Goal: Ask a question: Seek information or help from site administrators or community

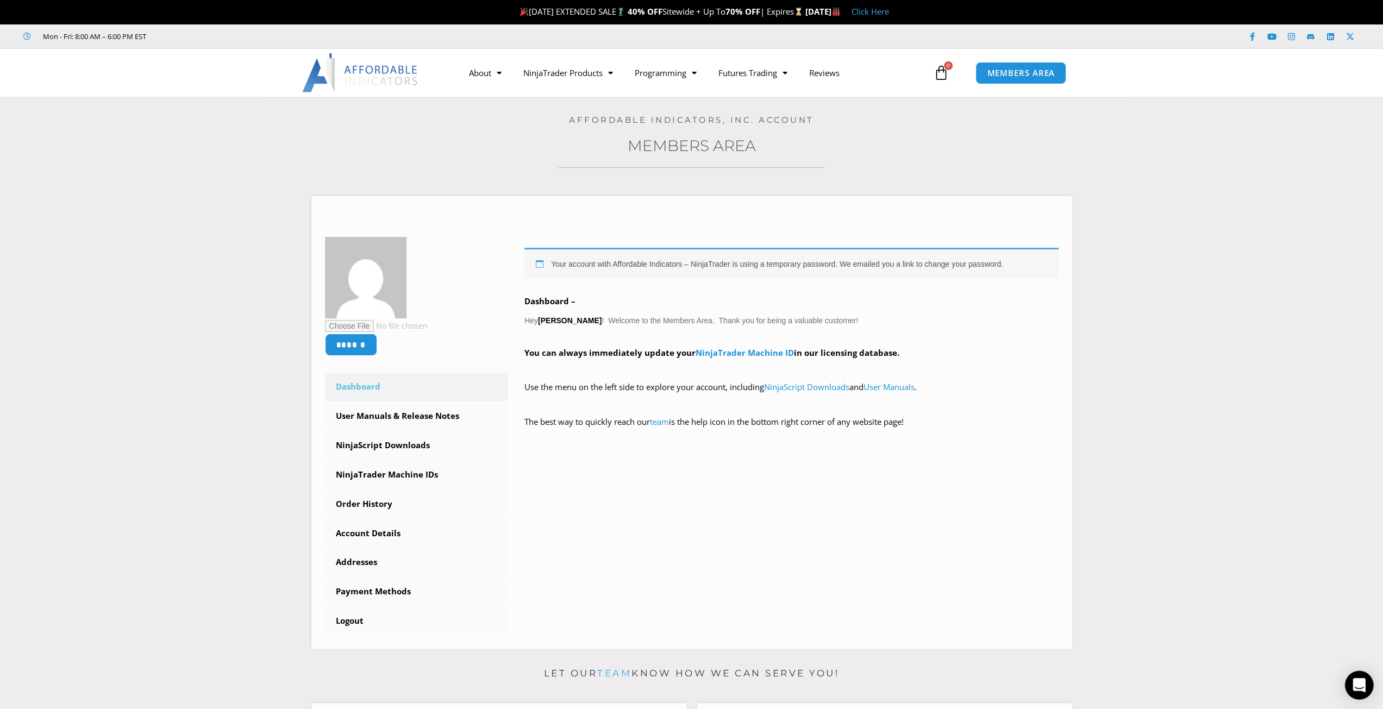
click at [1362, 680] on icon "Open Intercom Messenger" at bounding box center [1358, 685] width 12 height 14
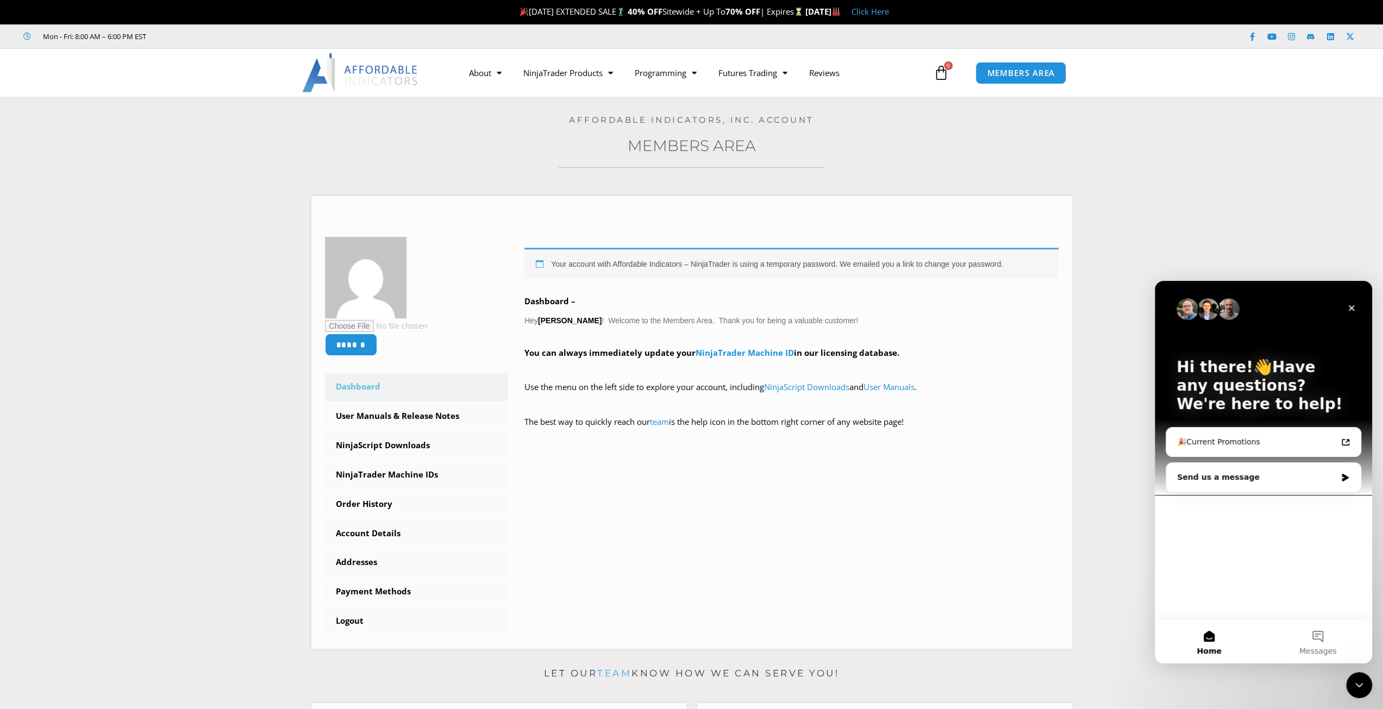
click at [1186, 506] on div "Hi there!👋Have any questions? We're here to help! 🎉Current Promotions Send us a…" at bounding box center [1263, 450] width 217 height 339
click at [1224, 473] on div "Send us a message" at bounding box center [1256, 477] width 159 height 11
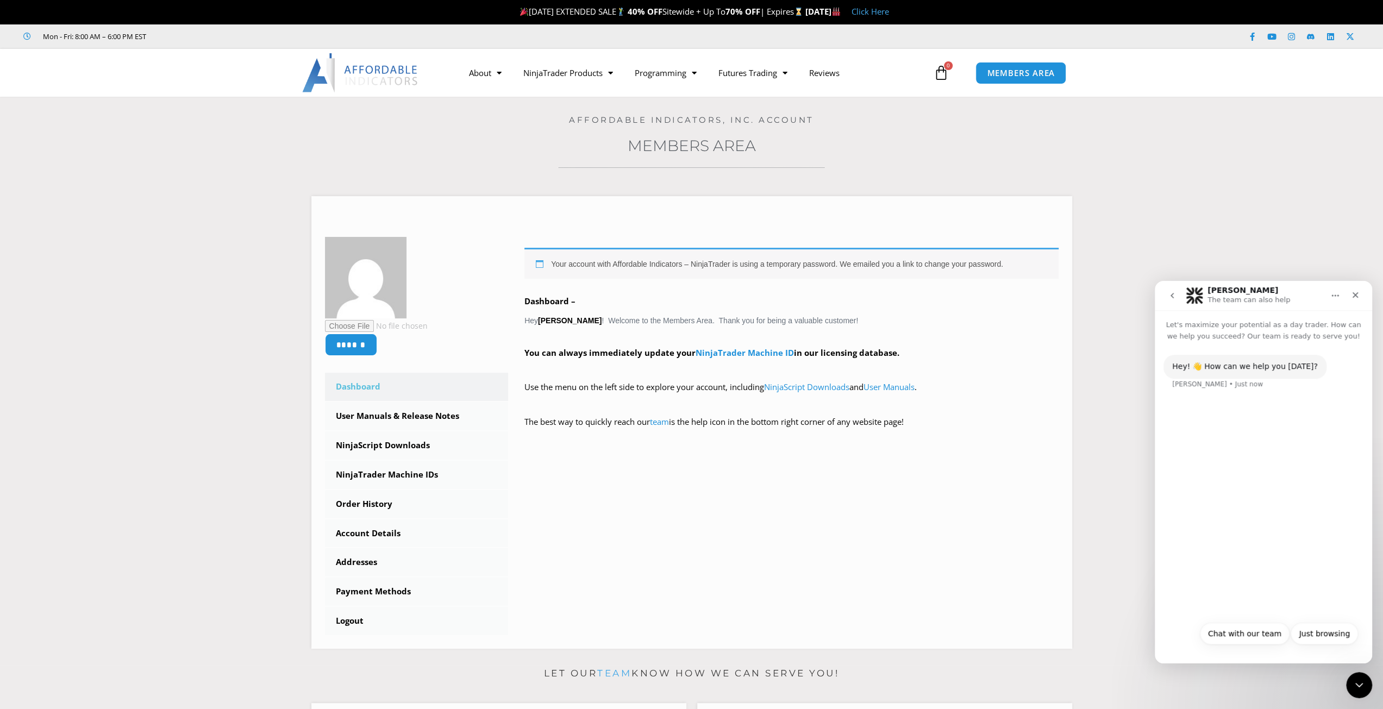
click at [1185, 411] on div "Hey! 👋 How can we help you today? Solomon • Just now" at bounding box center [1263, 479] width 217 height 274
click at [1255, 638] on button "Chat with our team" at bounding box center [1245, 634] width 90 height 22
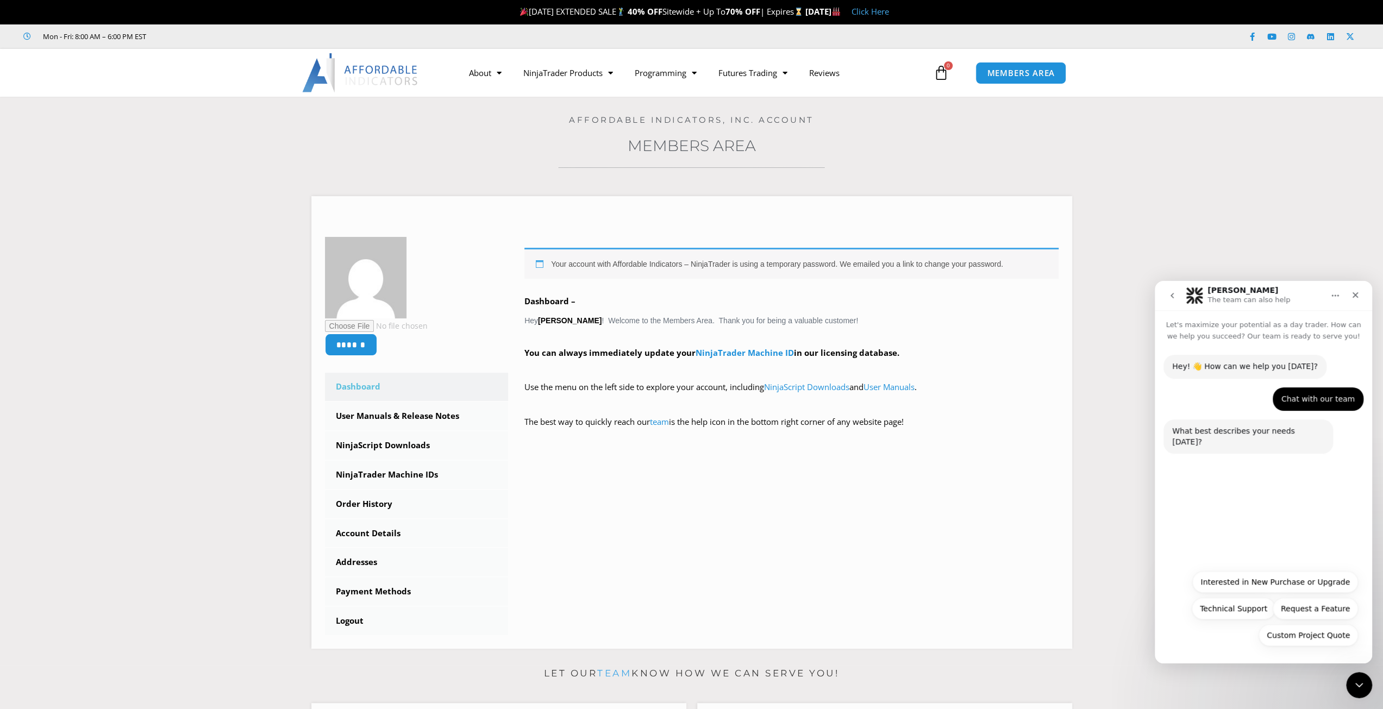
click at [1240, 544] on div "Hey! 👋 How can we help you today? Solomon • Just now Chat with our team Lemoyne…" at bounding box center [1263, 453] width 217 height 222
click at [1230, 607] on button "Technical Support" at bounding box center [1234, 609] width 84 height 22
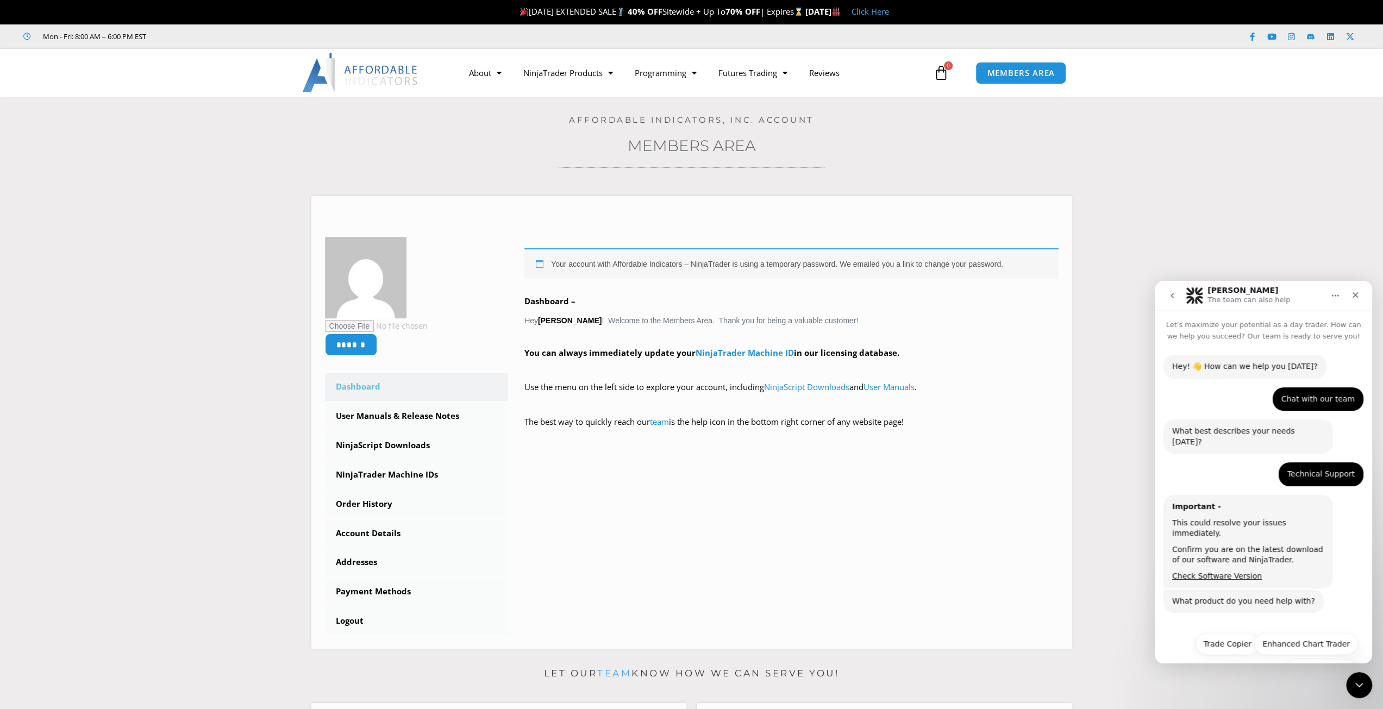
scroll to position [14, 0]
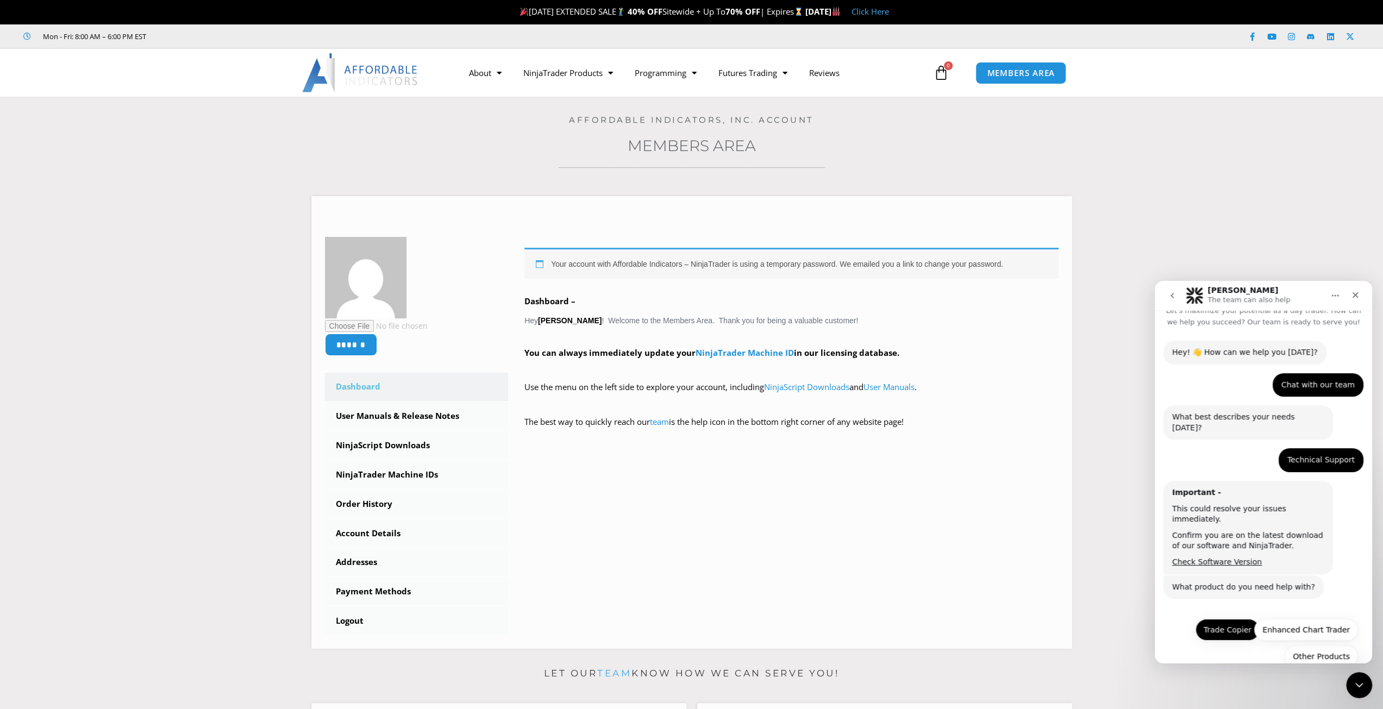
click at [1235, 619] on button "Trade Copier" at bounding box center [1227, 630] width 64 height 22
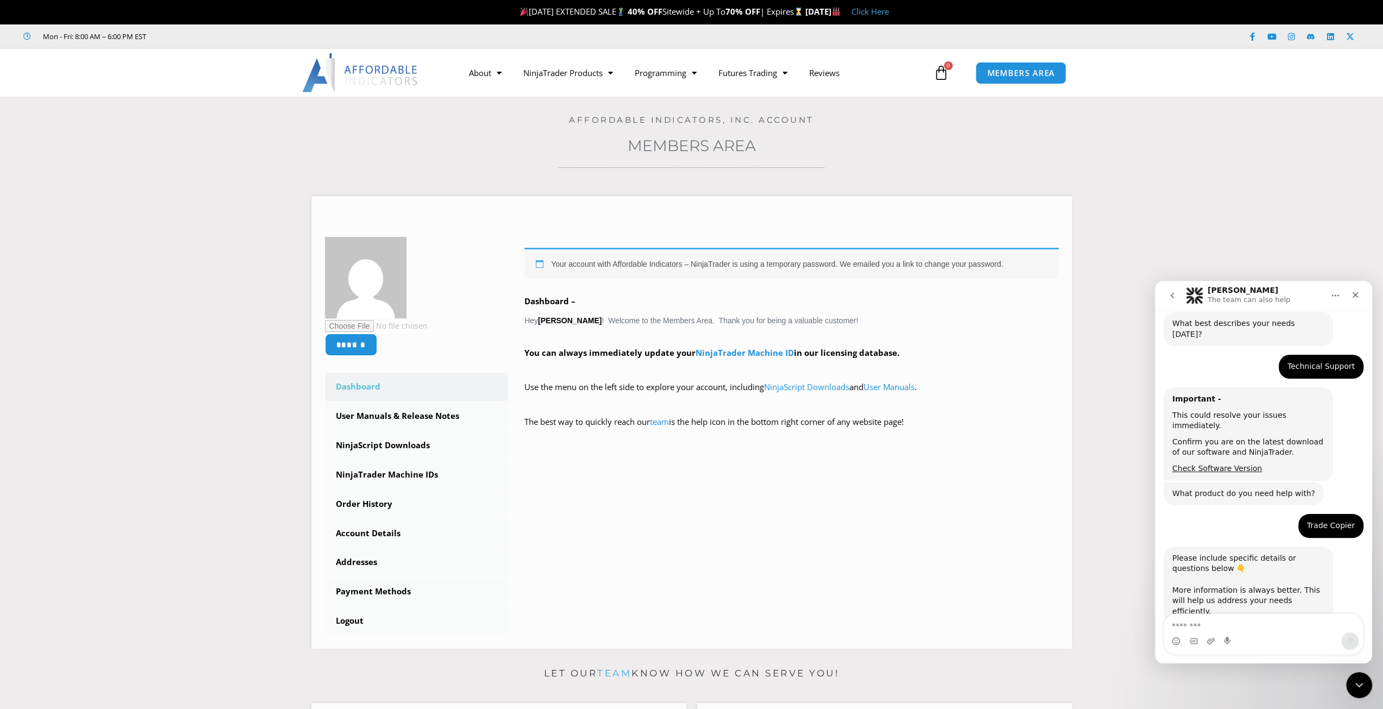
scroll to position [142, 0]
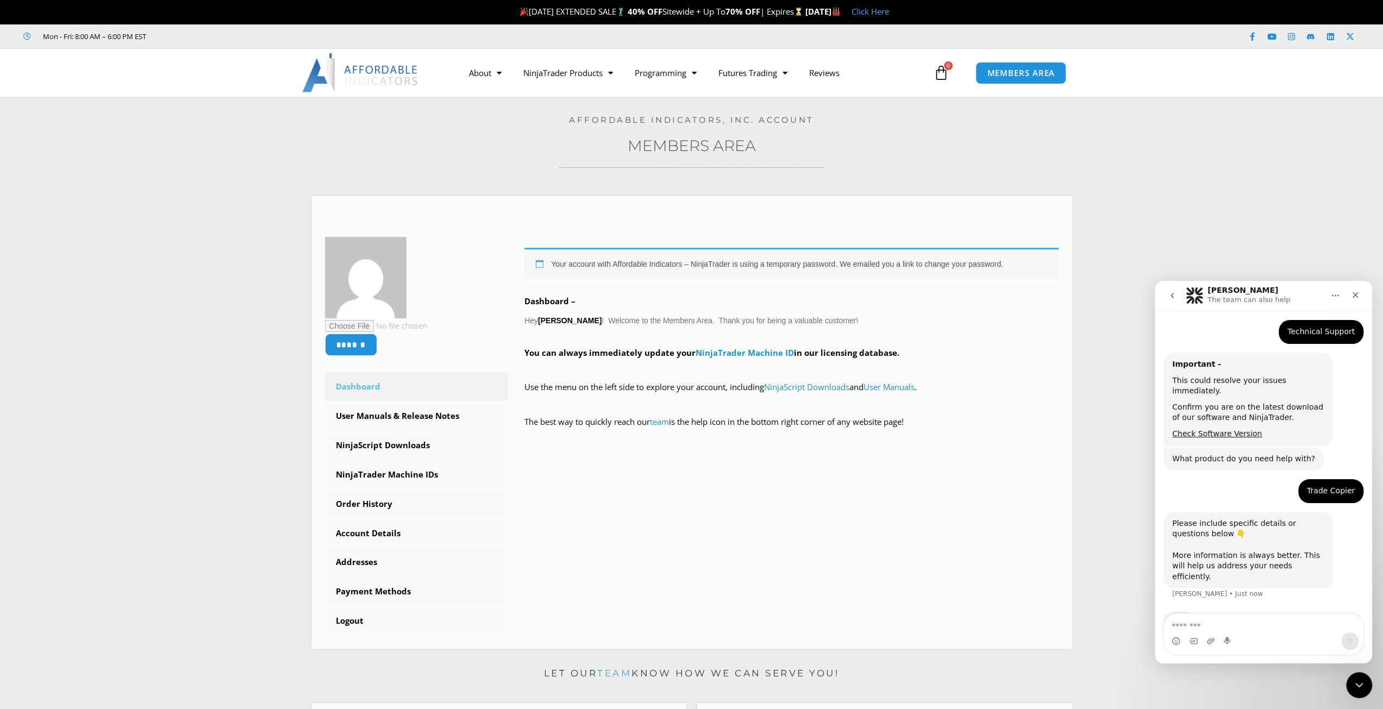
click at [1212, 628] on textarea "Message…" at bounding box center [1263, 623] width 199 height 18
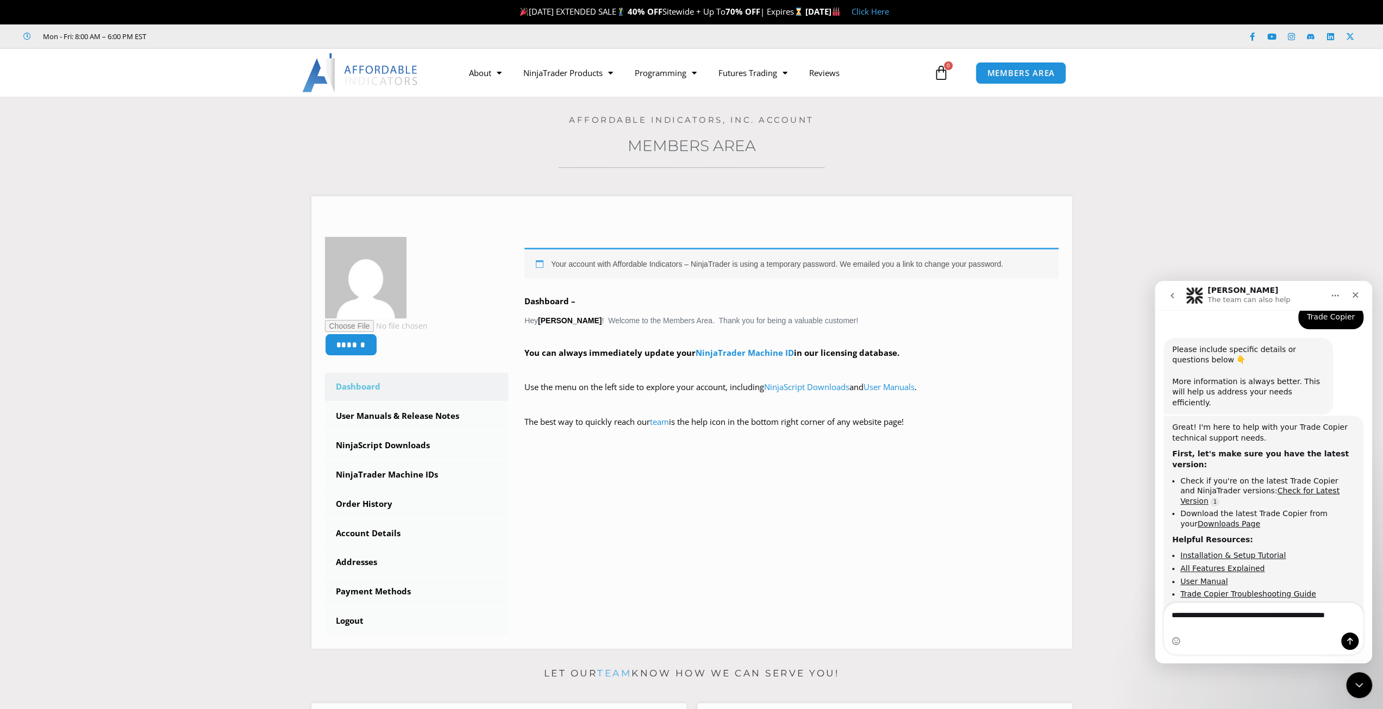
scroll to position [326, 0]
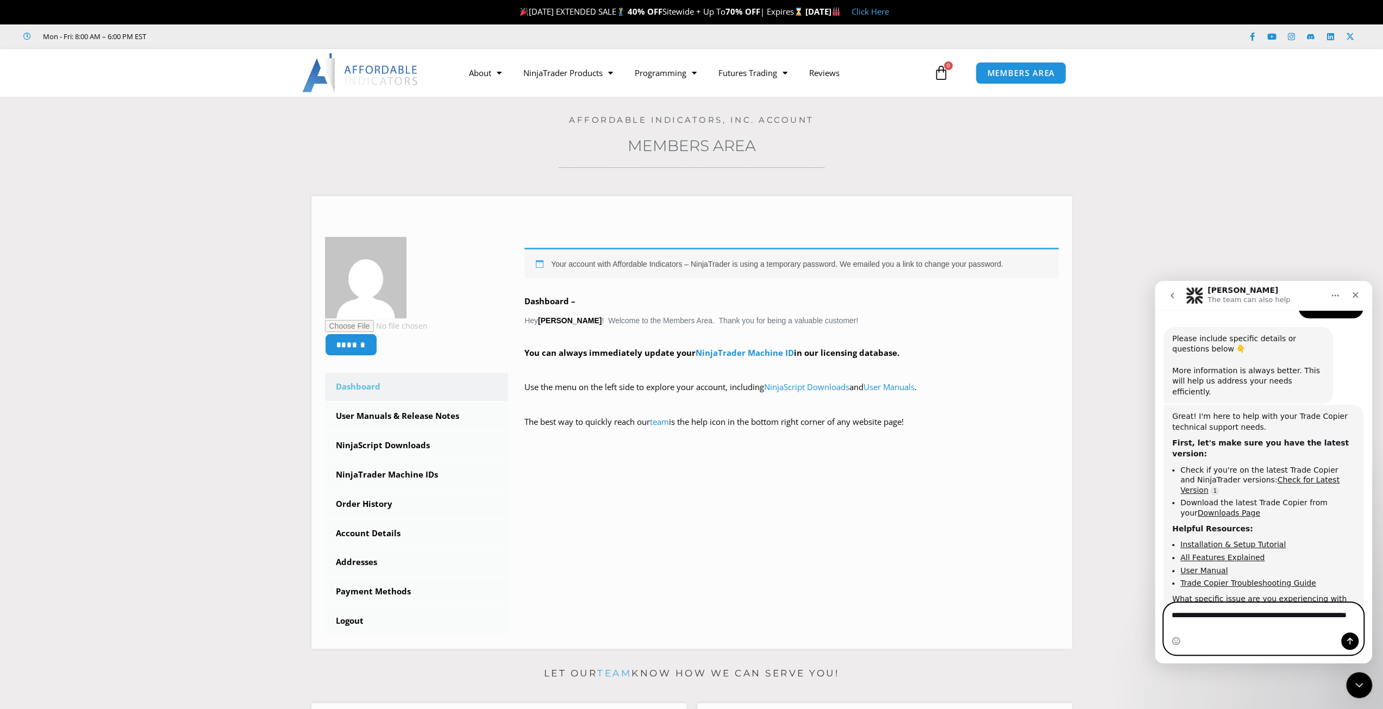
click at [1235, 628] on textarea "**********" at bounding box center [1263, 617] width 199 height 29
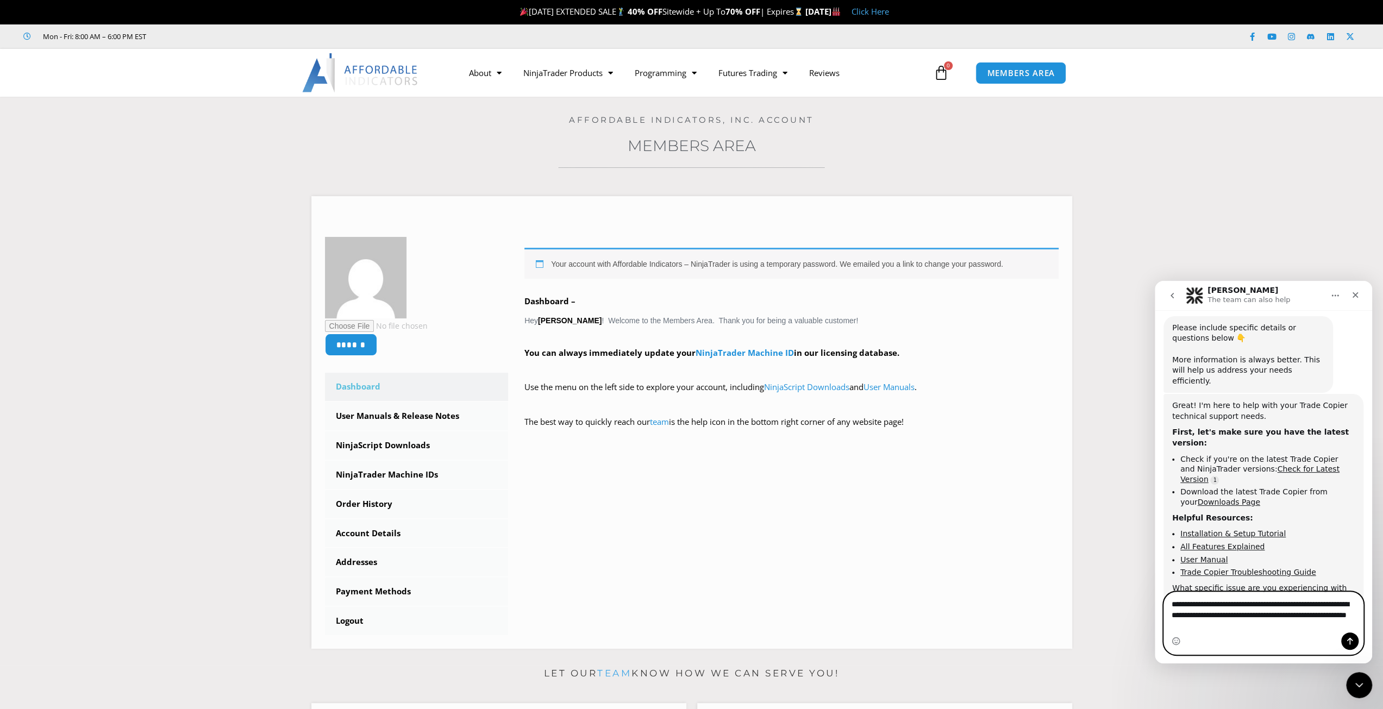
type textarea "**********"
click at [1350, 641] on icon "Send a message…" at bounding box center [1349, 641] width 9 height 9
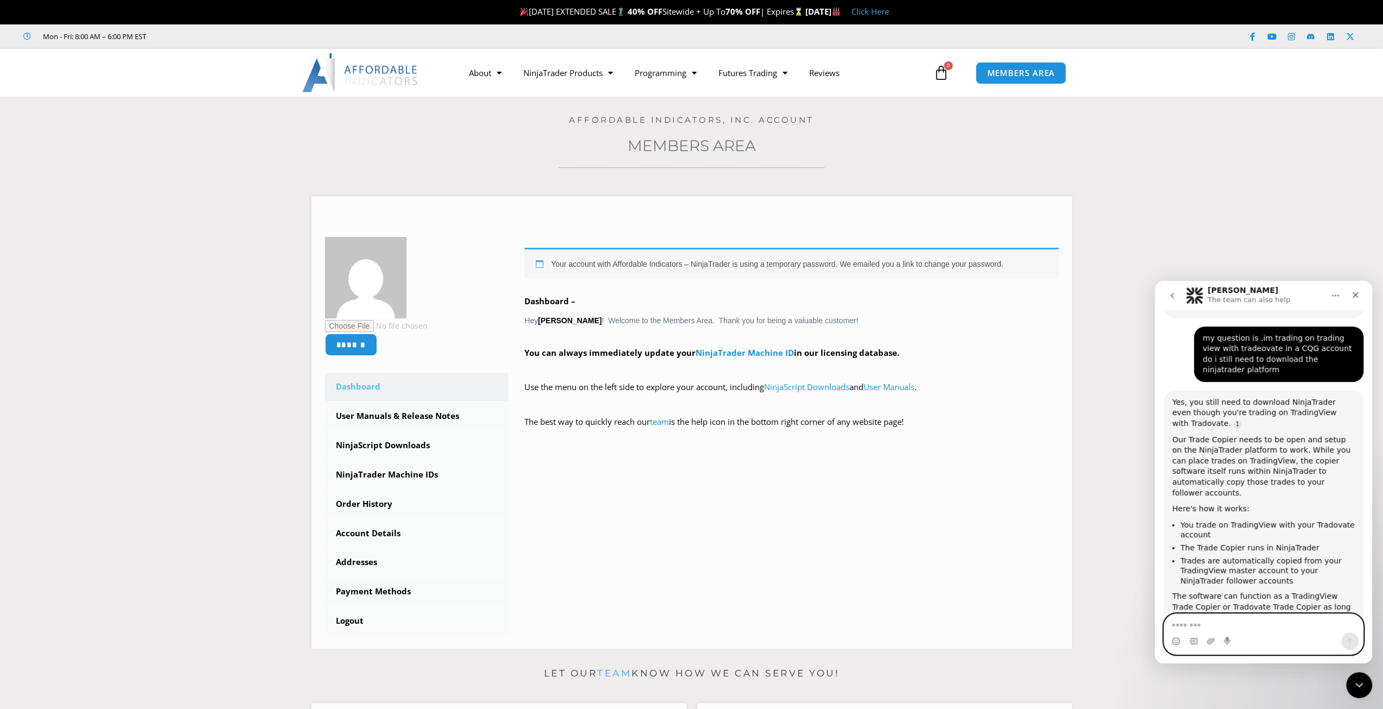
scroll to position [641, 0]
click at [1190, 624] on textarea "Message…" at bounding box center [1263, 623] width 199 height 18
type textarea "**********"
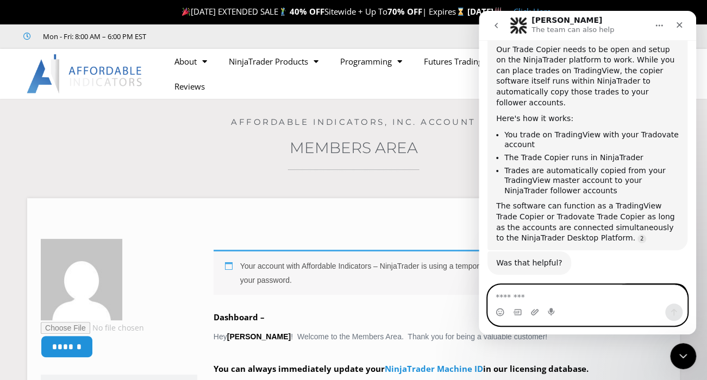
scroll to position [775, 0]
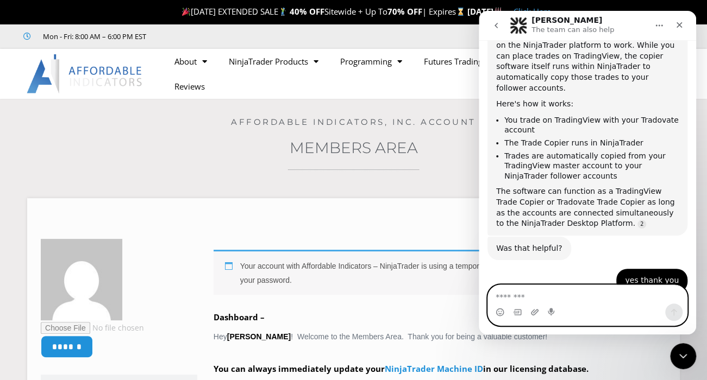
click at [511, 295] on textarea "Message…" at bounding box center [587, 294] width 199 height 18
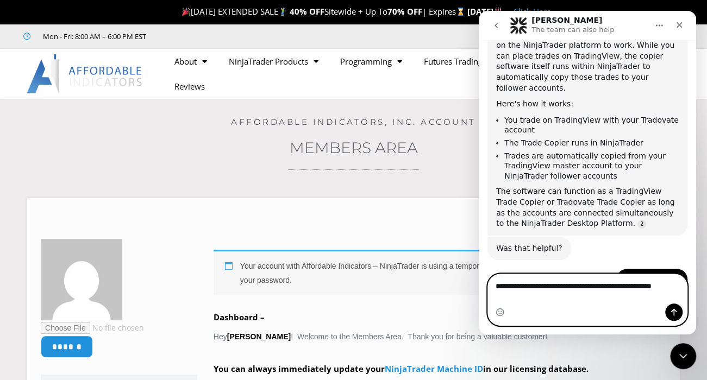
scroll to position [786, 0]
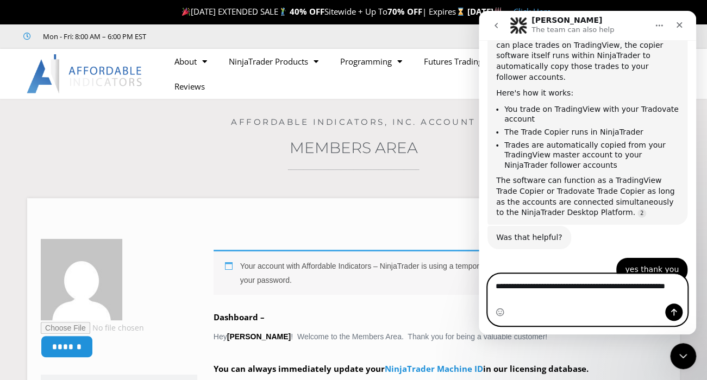
type textarea "**********"
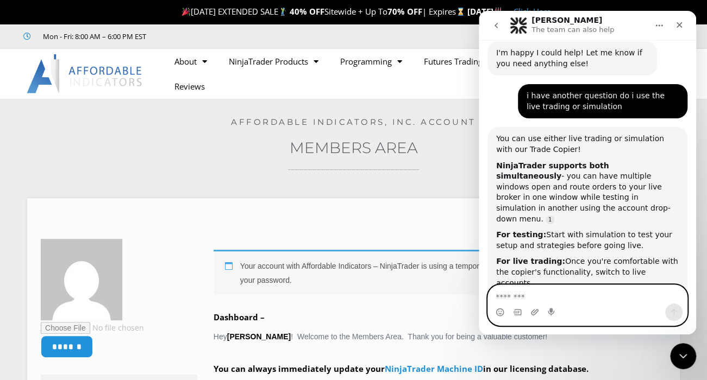
scroll to position [1036, 0]
click at [503, 297] on textarea "Message…" at bounding box center [587, 294] width 199 height 18
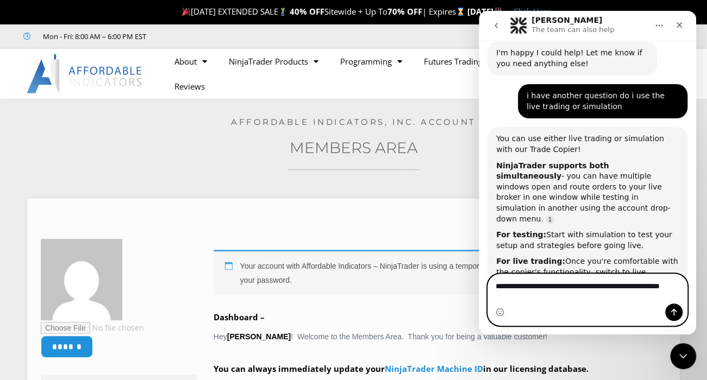
scroll to position [1043, 0]
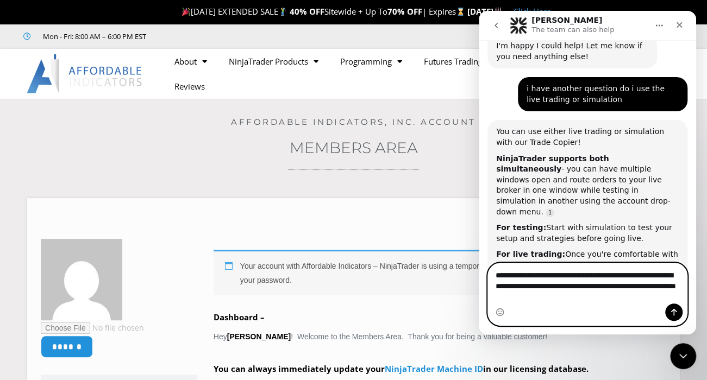
type textarea "**********"
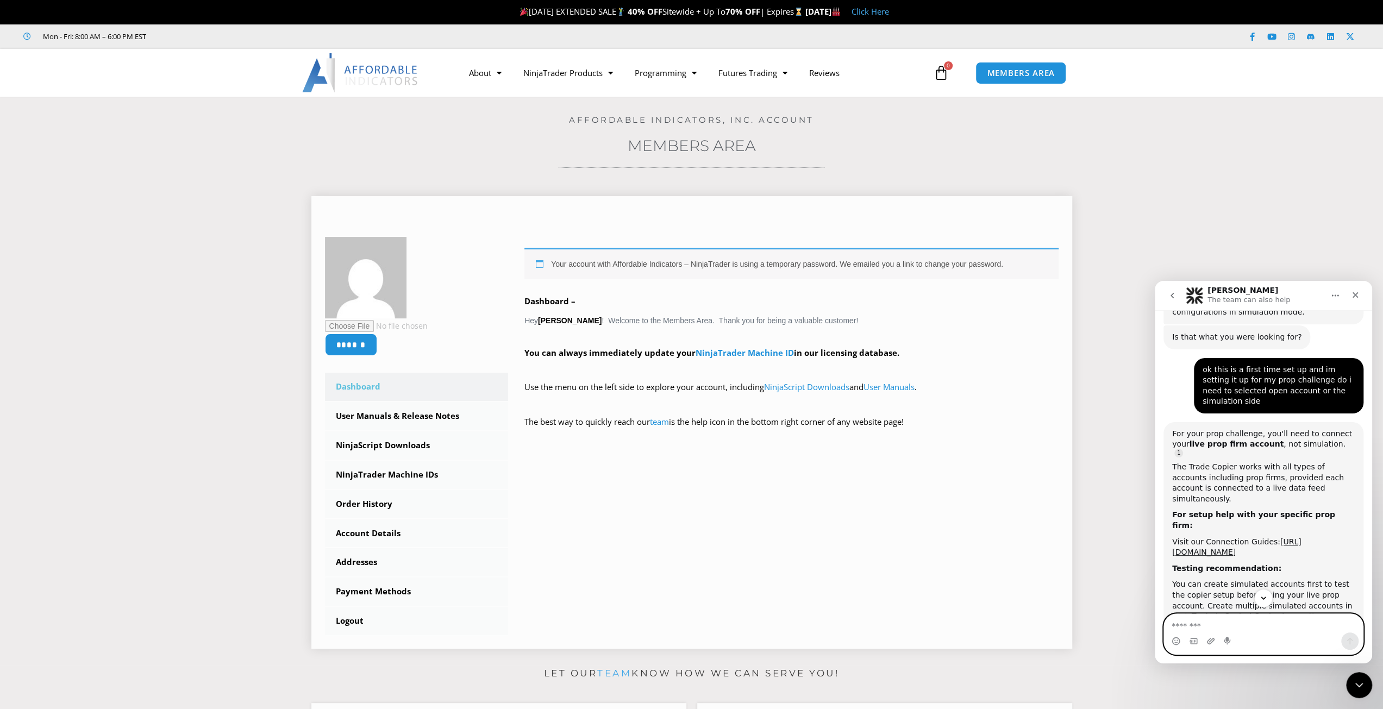
scroll to position [1314, 0]
click at [406, 476] on link "NinjaTrader Machine IDs" at bounding box center [417, 475] width 184 height 28
click at [398, 474] on link "NinjaTrader Machine IDs" at bounding box center [417, 475] width 184 height 28
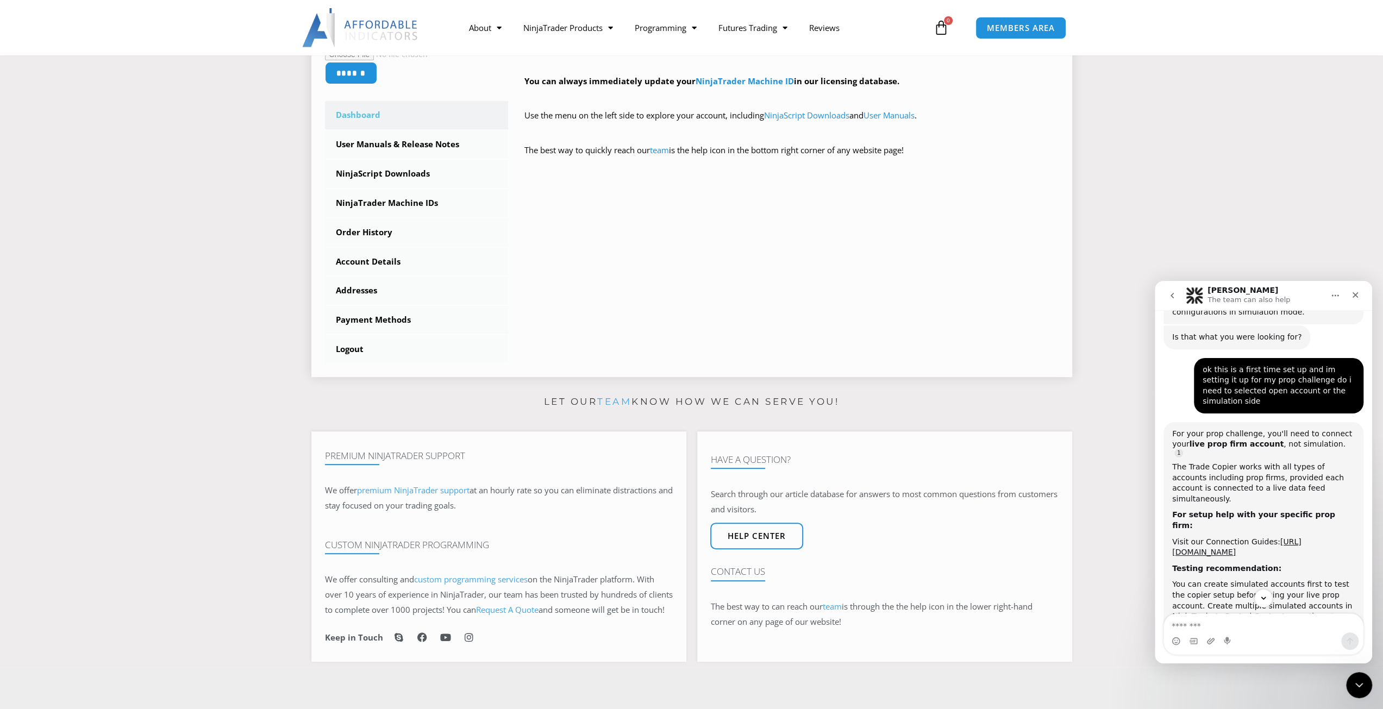
scroll to position [543, 0]
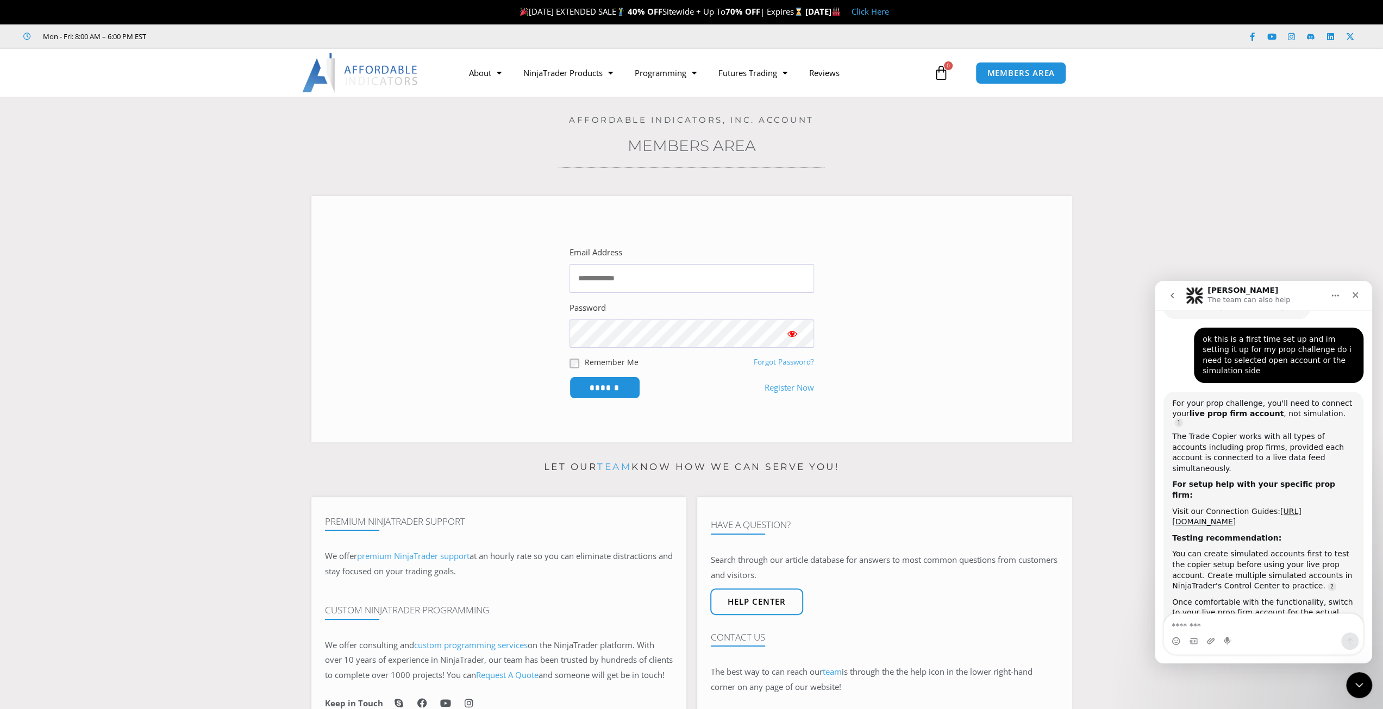
scroll to position [1348, 0]
click at [1252, 505] on link "https://affordableindicators.com/connection-guides/" at bounding box center [1236, 515] width 129 height 20
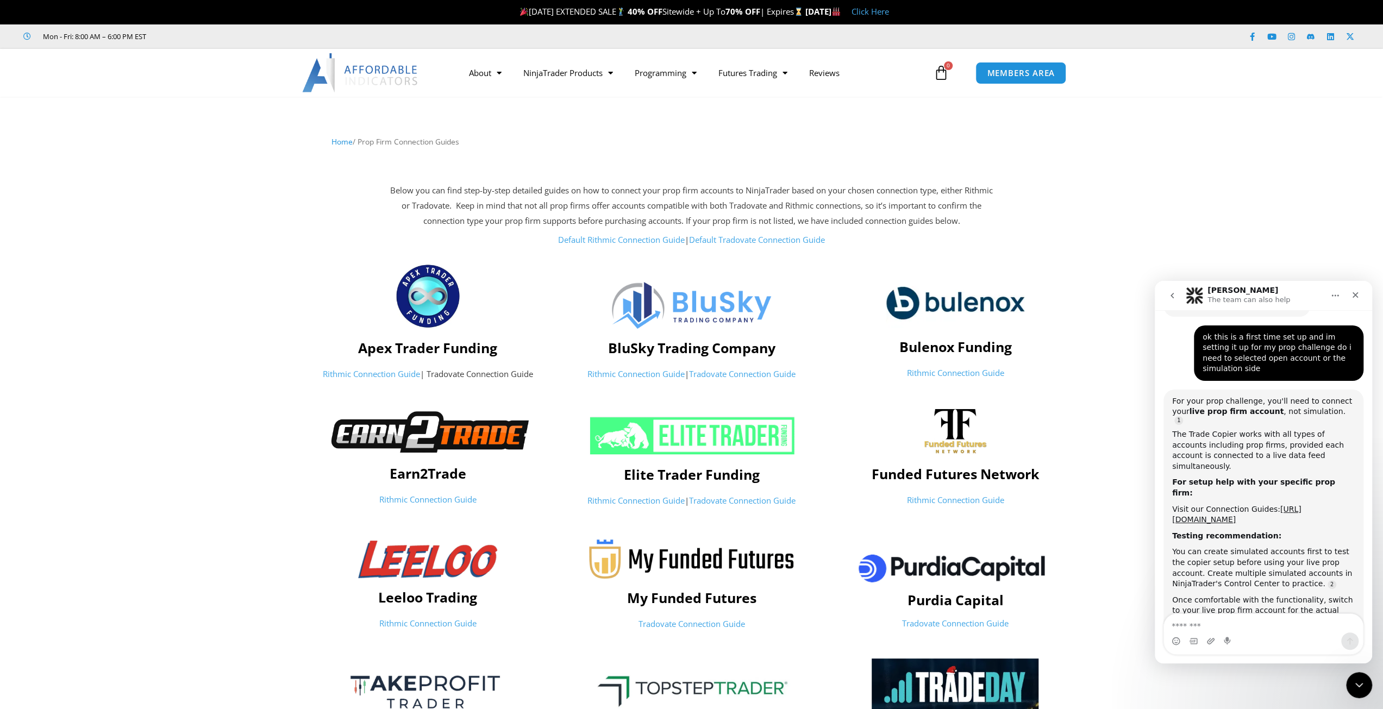
scroll to position [272, 0]
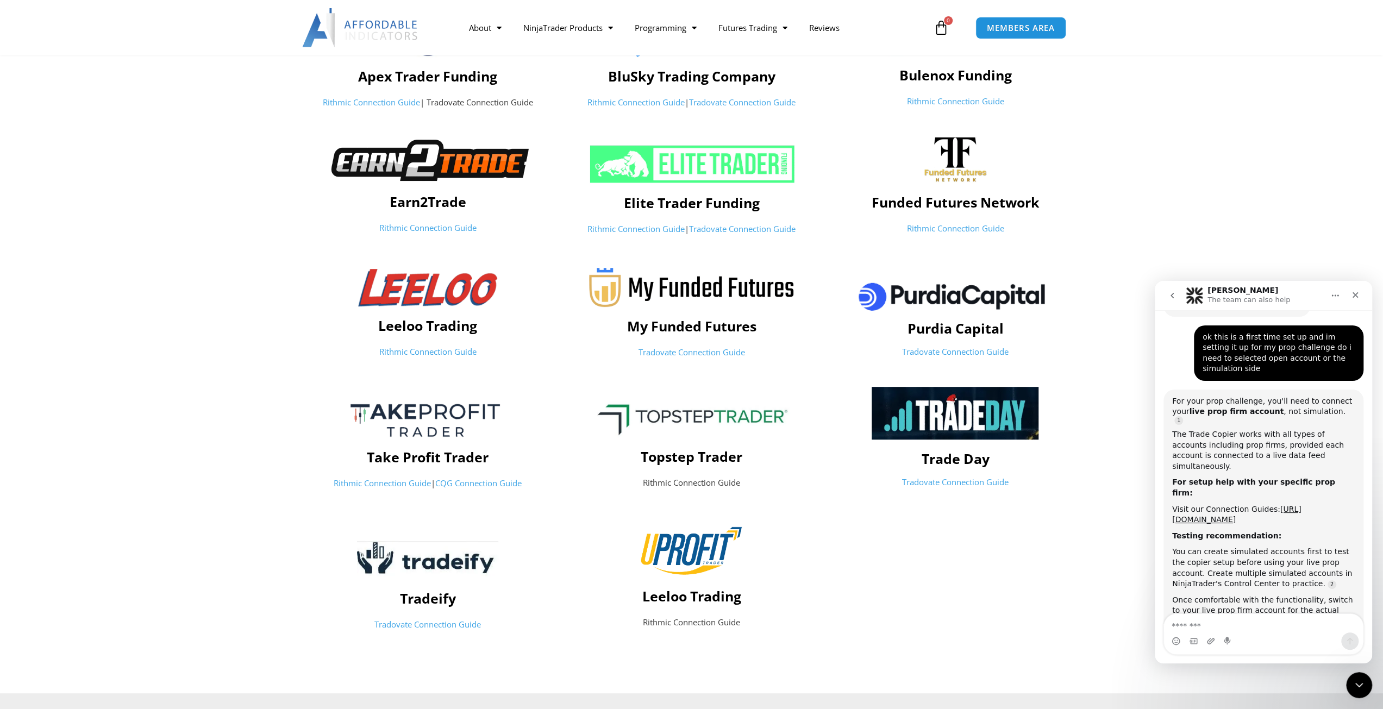
click at [444, 450] on h4 "Take Profit Trader" at bounding box center [428, 457] width 253 height 16
click at [442, 452] on h4 "Take Profit Trader" at bounding box center [428, 457] width 253 height 16
click at [418, 449] on h4 "Take Profit Trader" at bounding box center [428, 457] width 253 height 16
click at [480, 484] on link "CQG Connection Guide" at bounding box center [478, 483] width 86 height 11
click at [1199, 629] on textarea "Message…" at bounding box center [1263, 623] width 199 height 18
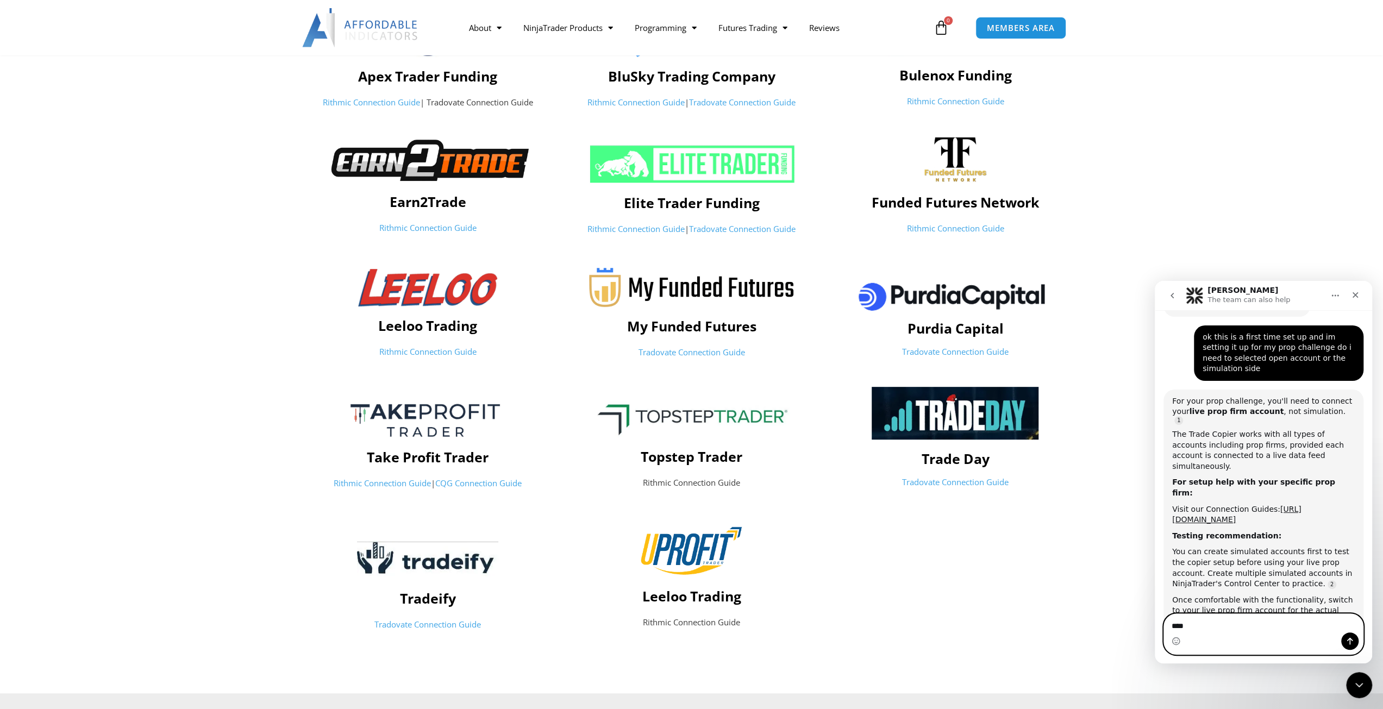
type textarea "*****"
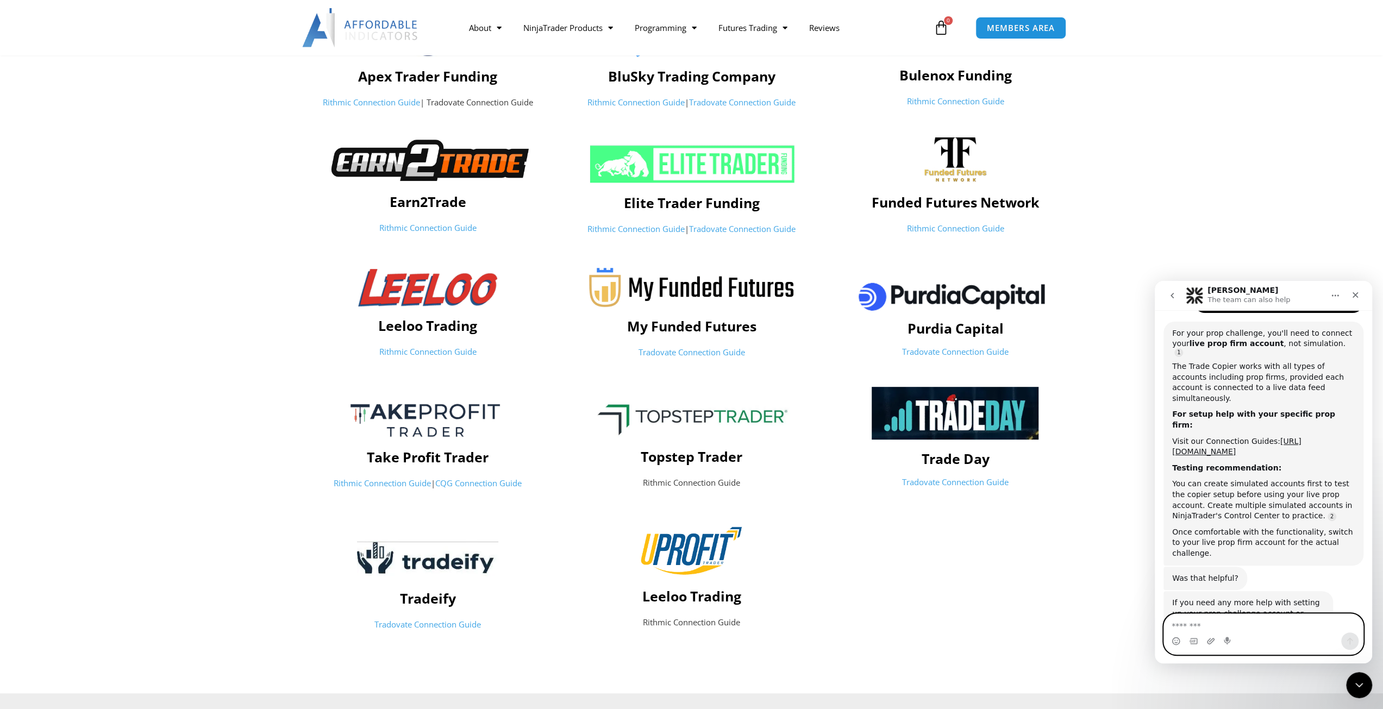
scroll to position [1433, 0]
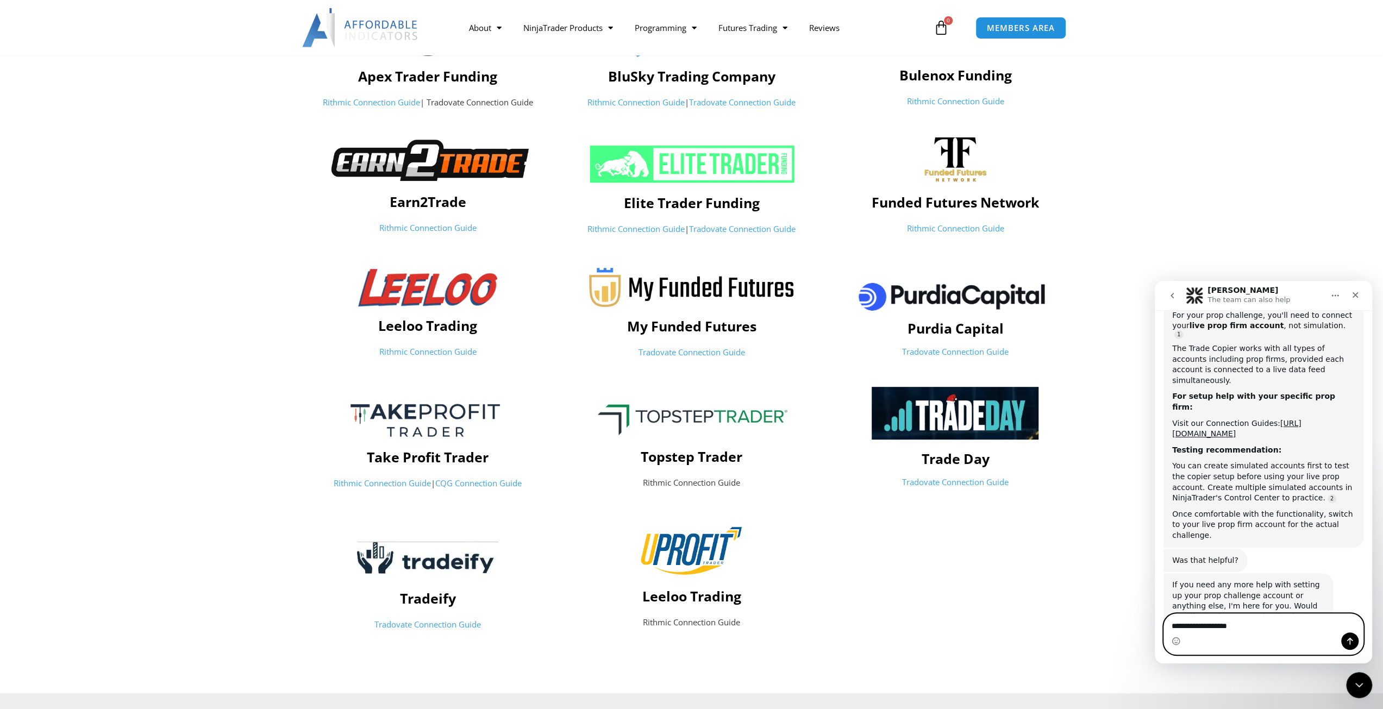
type textarea "**********"
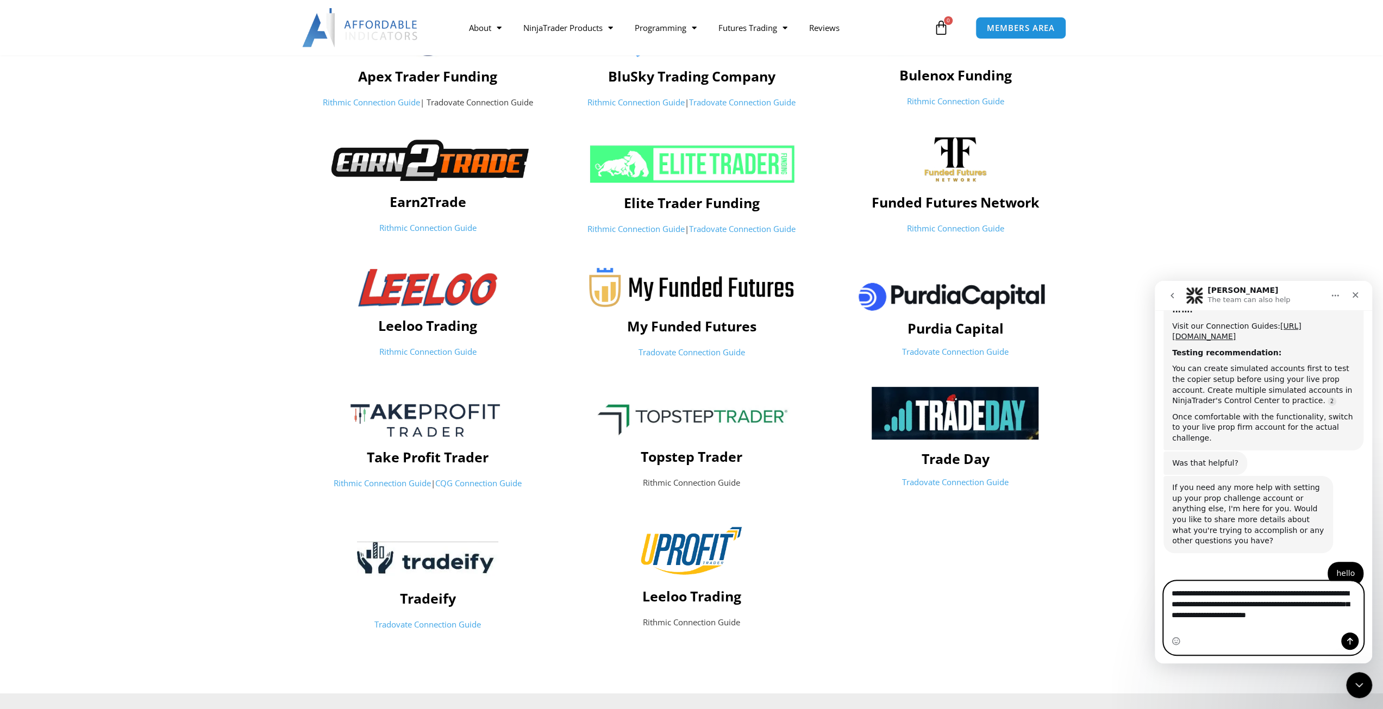
scroll to position [1542, 0]
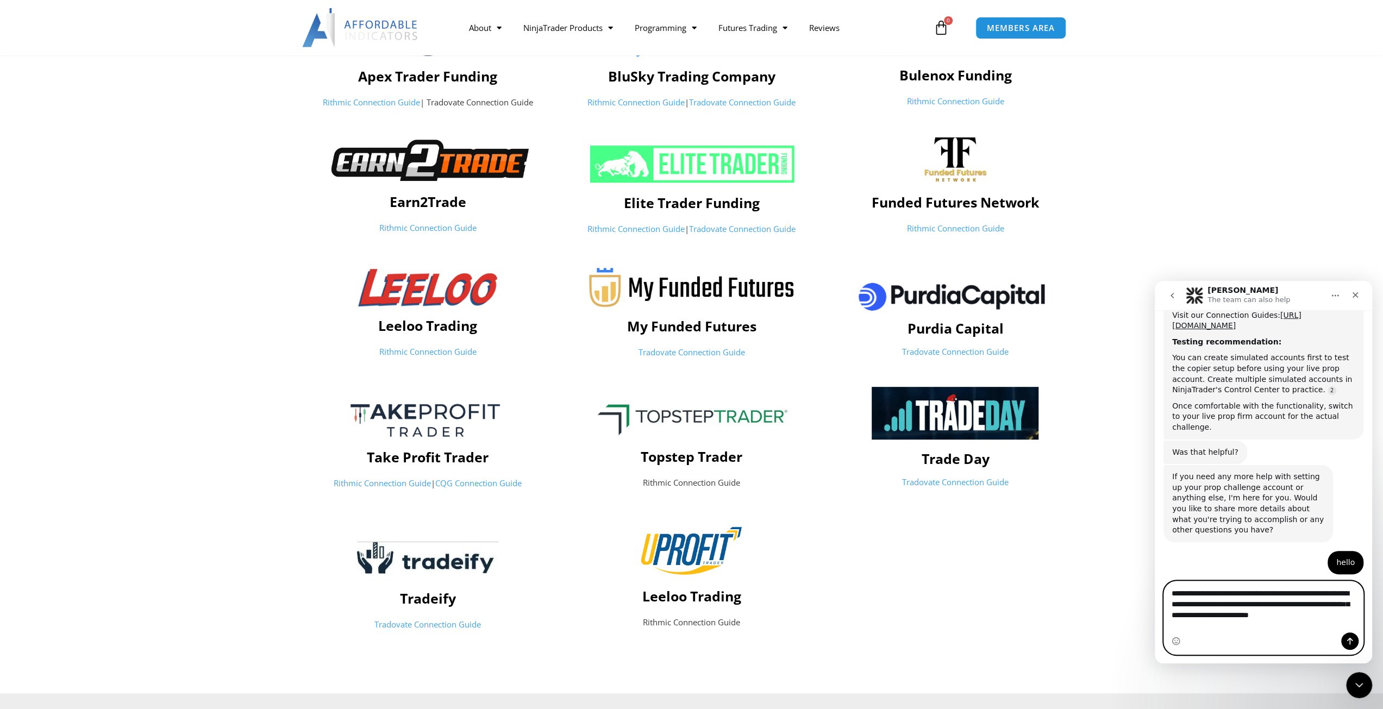
type textarea "**********"
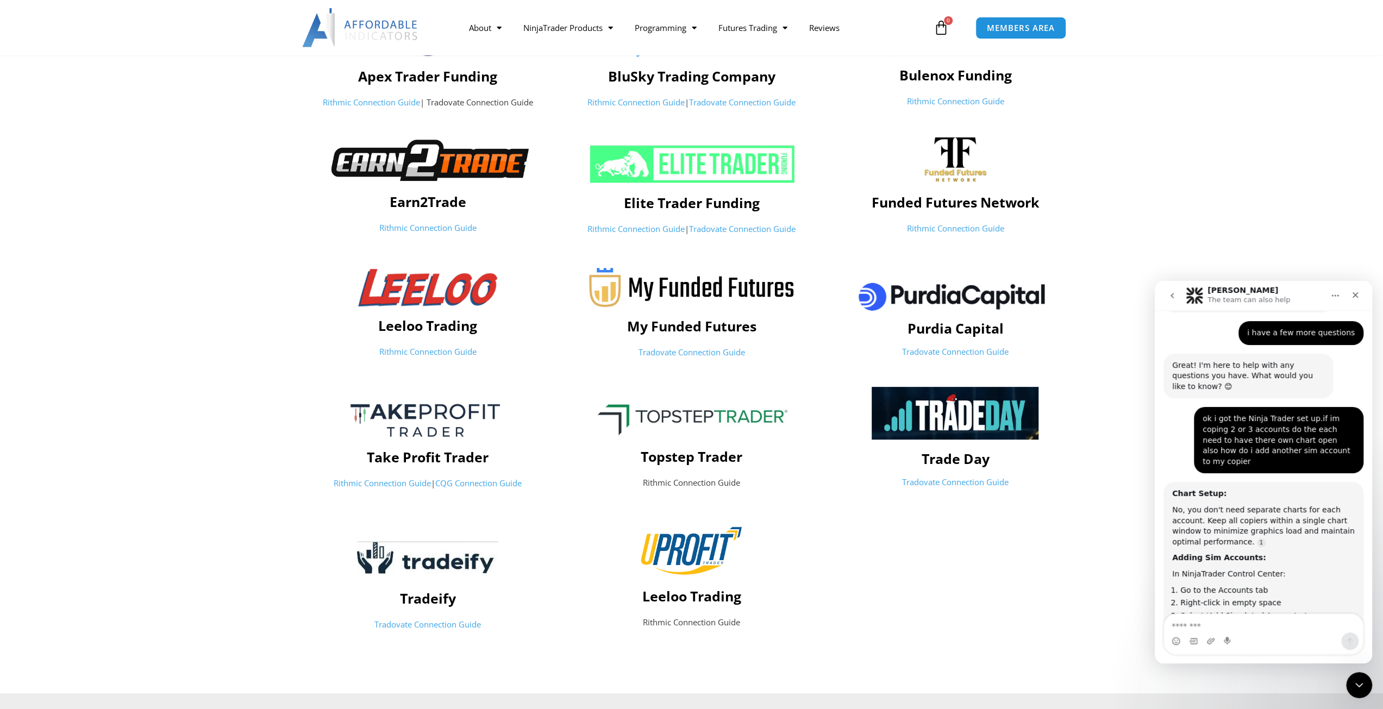
scroll to position [1856, 0]
click at [1199, 629] on textarea "Message…" at bounding box center [1263, 623] width 199 height 18
type textarea "**********"
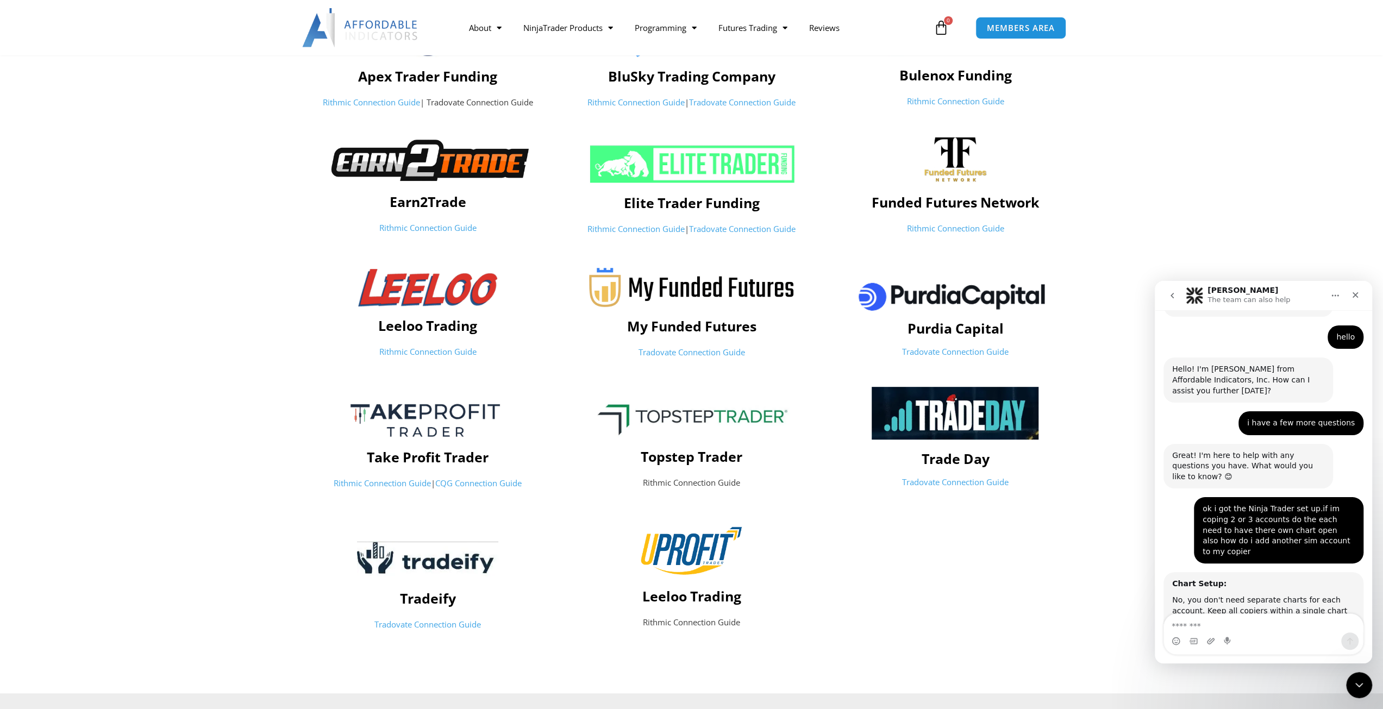
scroll to position [1774, 0]
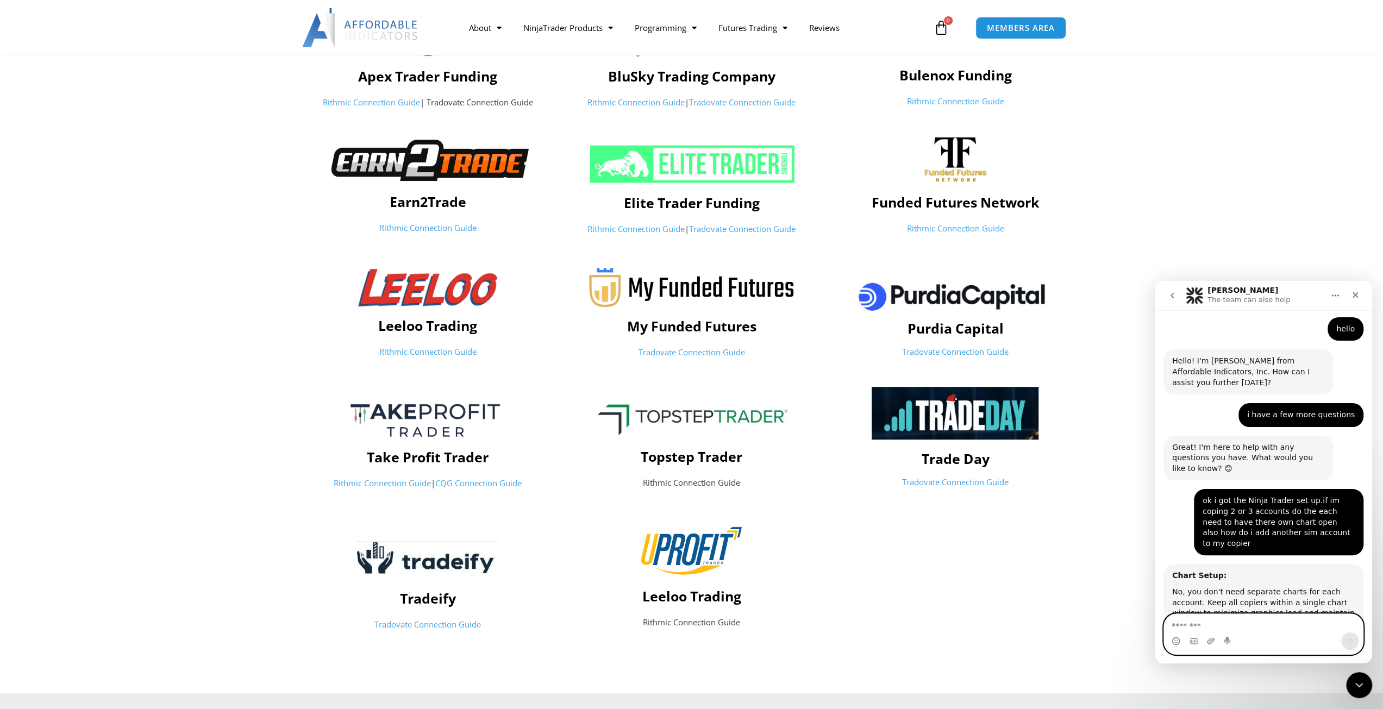
click at [1202, 622] on textarea "Message…" at bounding box center [1263, 623] width 199 height 18
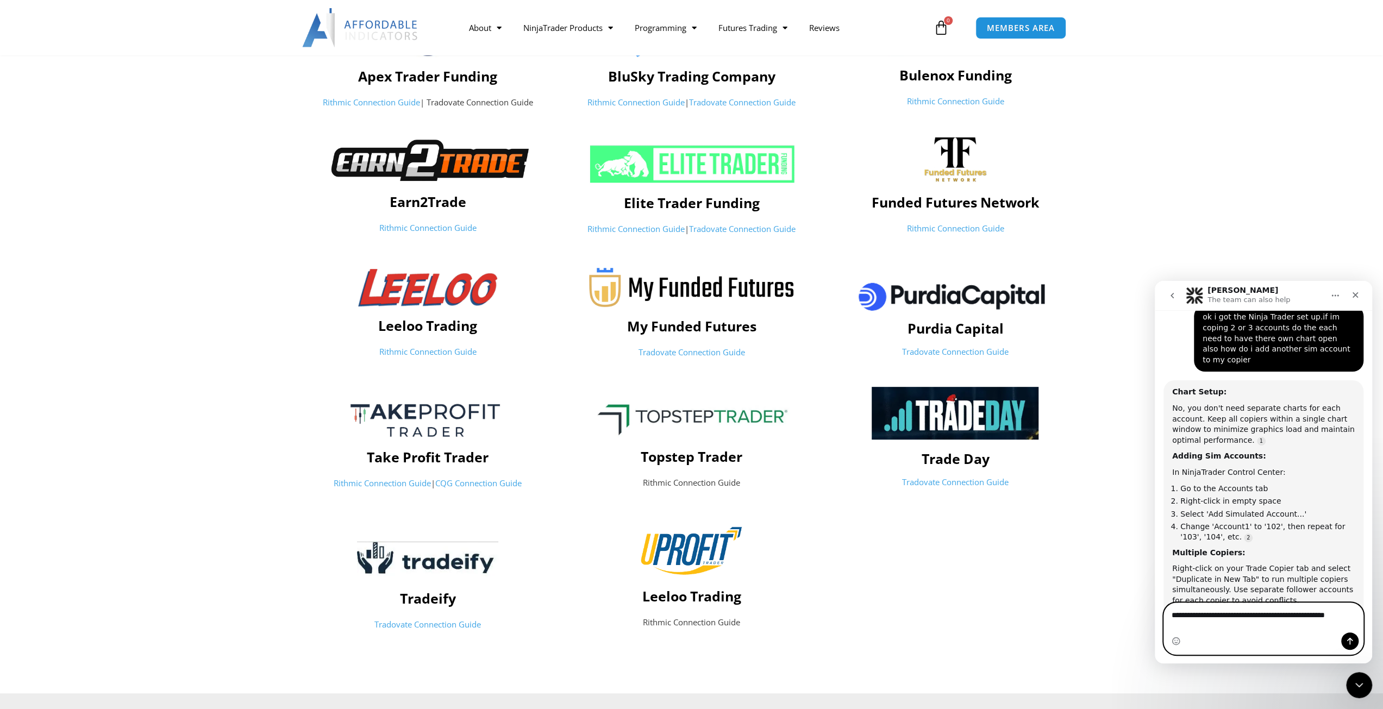
scroll to position [1973, 0]
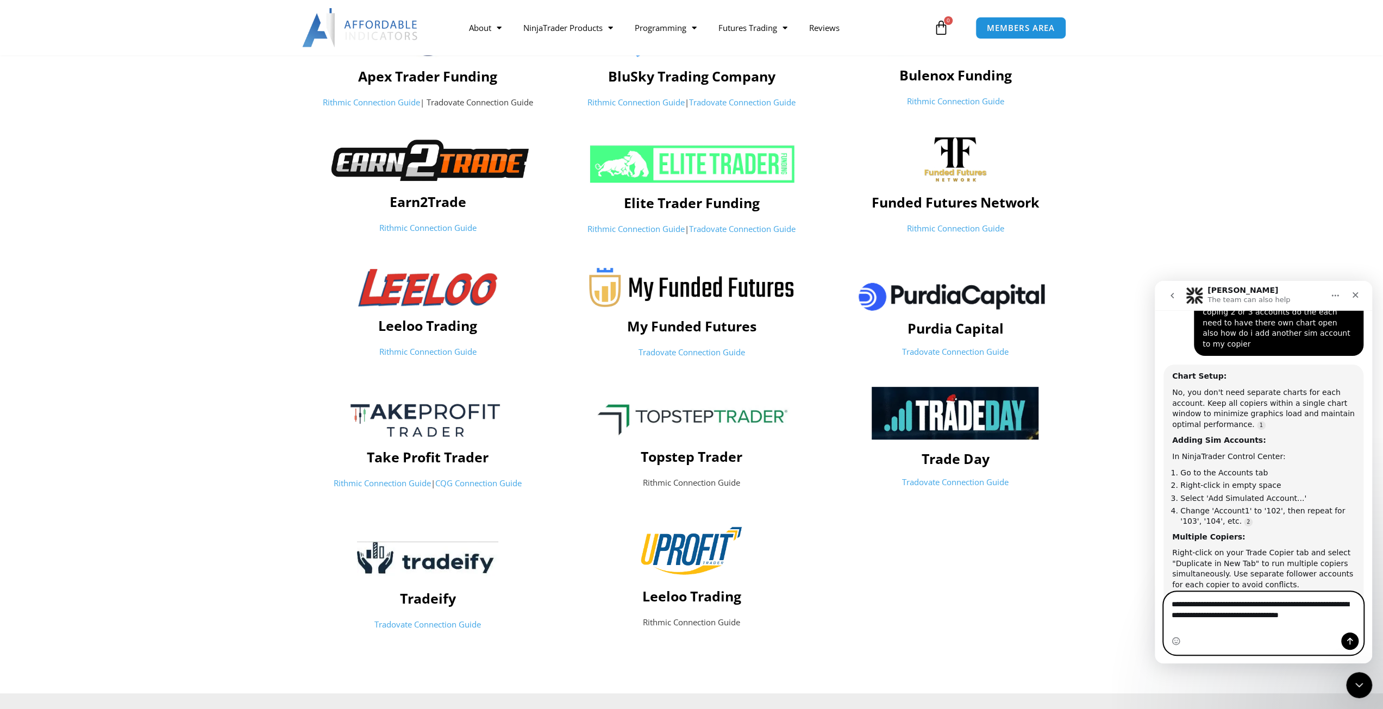
type textarea "**********"
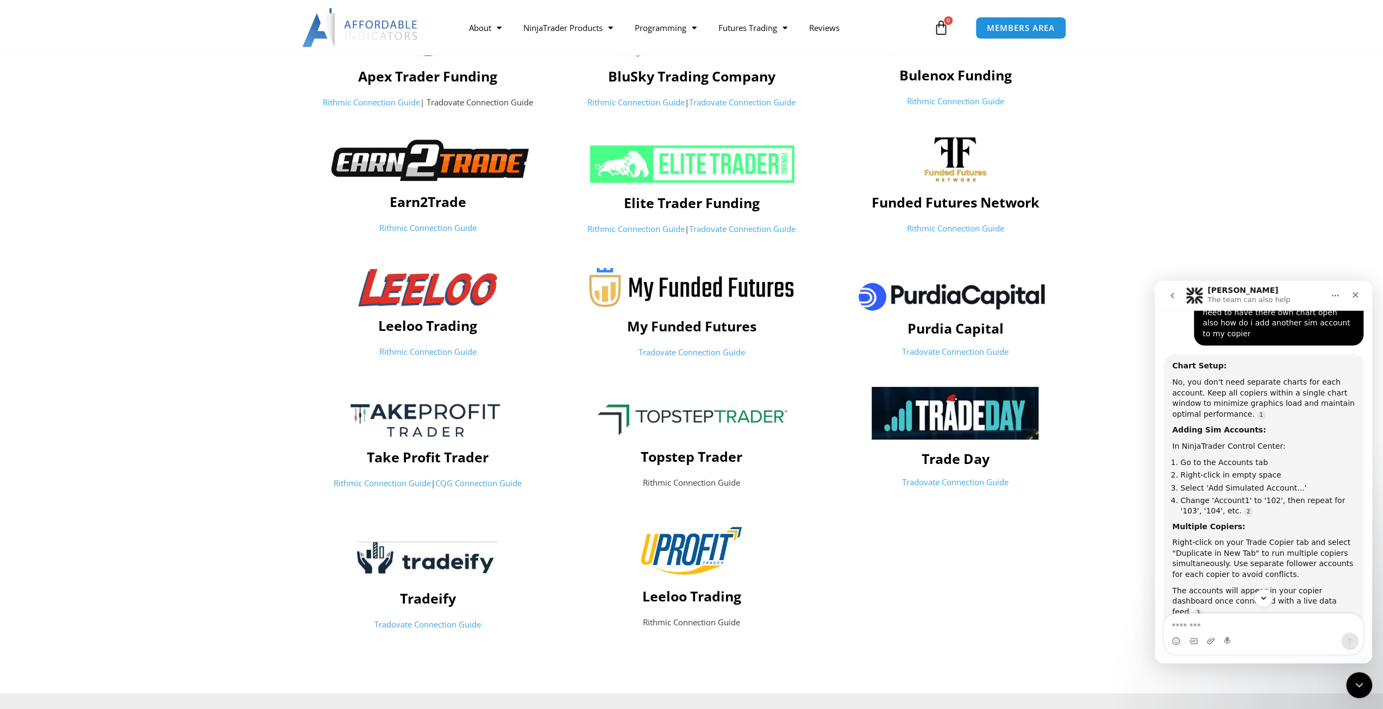
scroll to position [1712, 0]
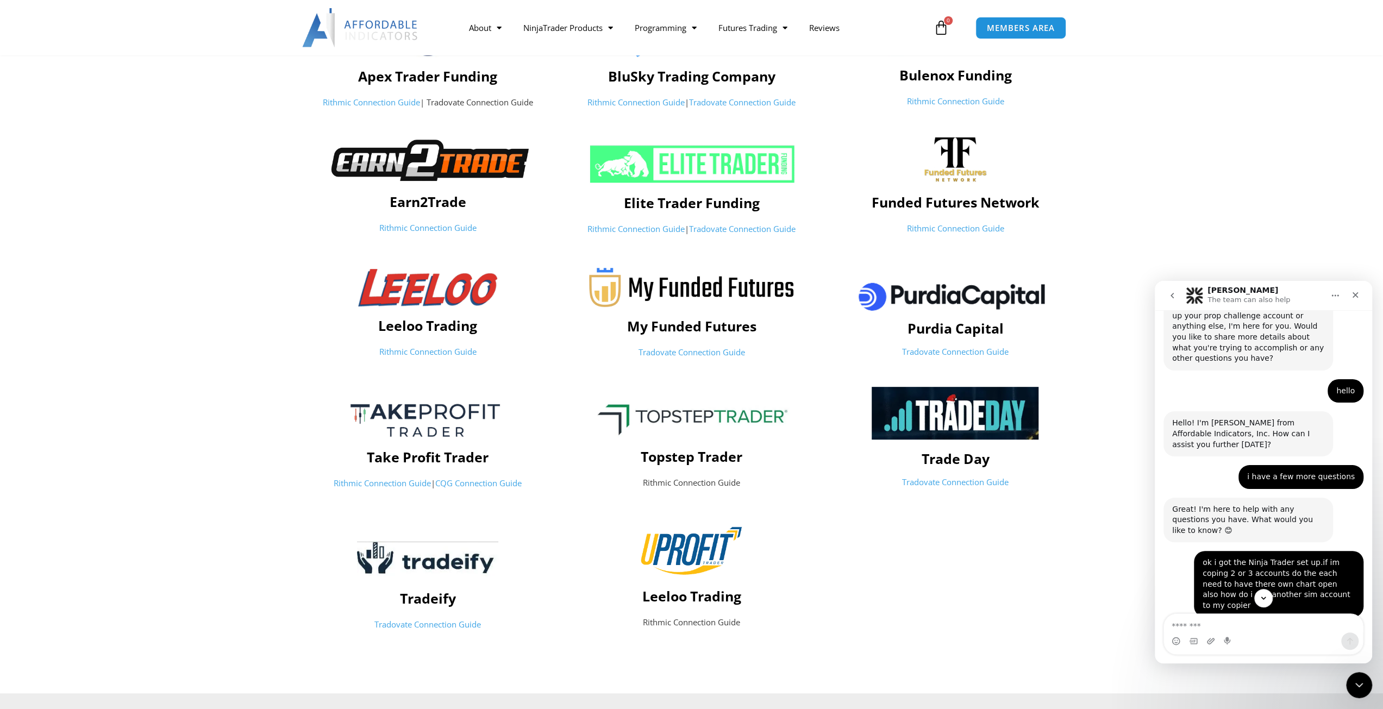
drag, startPoint x: 1310, startPoint y: 539, endPoint x: 1312, endPoint y: 552, distance: 13.2
click at [1311, 709] on div "In NinjaTrader Control Center:" at bounding box center [1263, 718] width 183 height 11
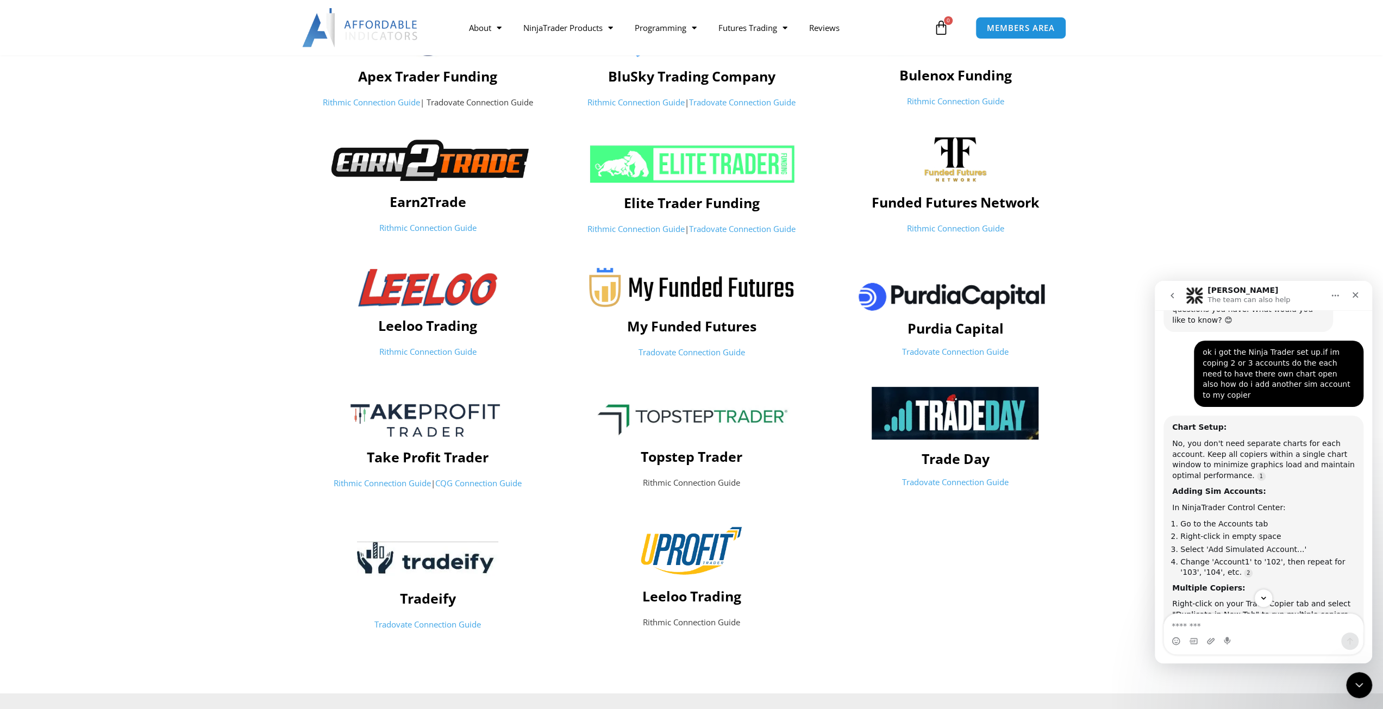
scroll to position [1928, 0]
